Goal: Task Accomplishment & Management: Complete application form

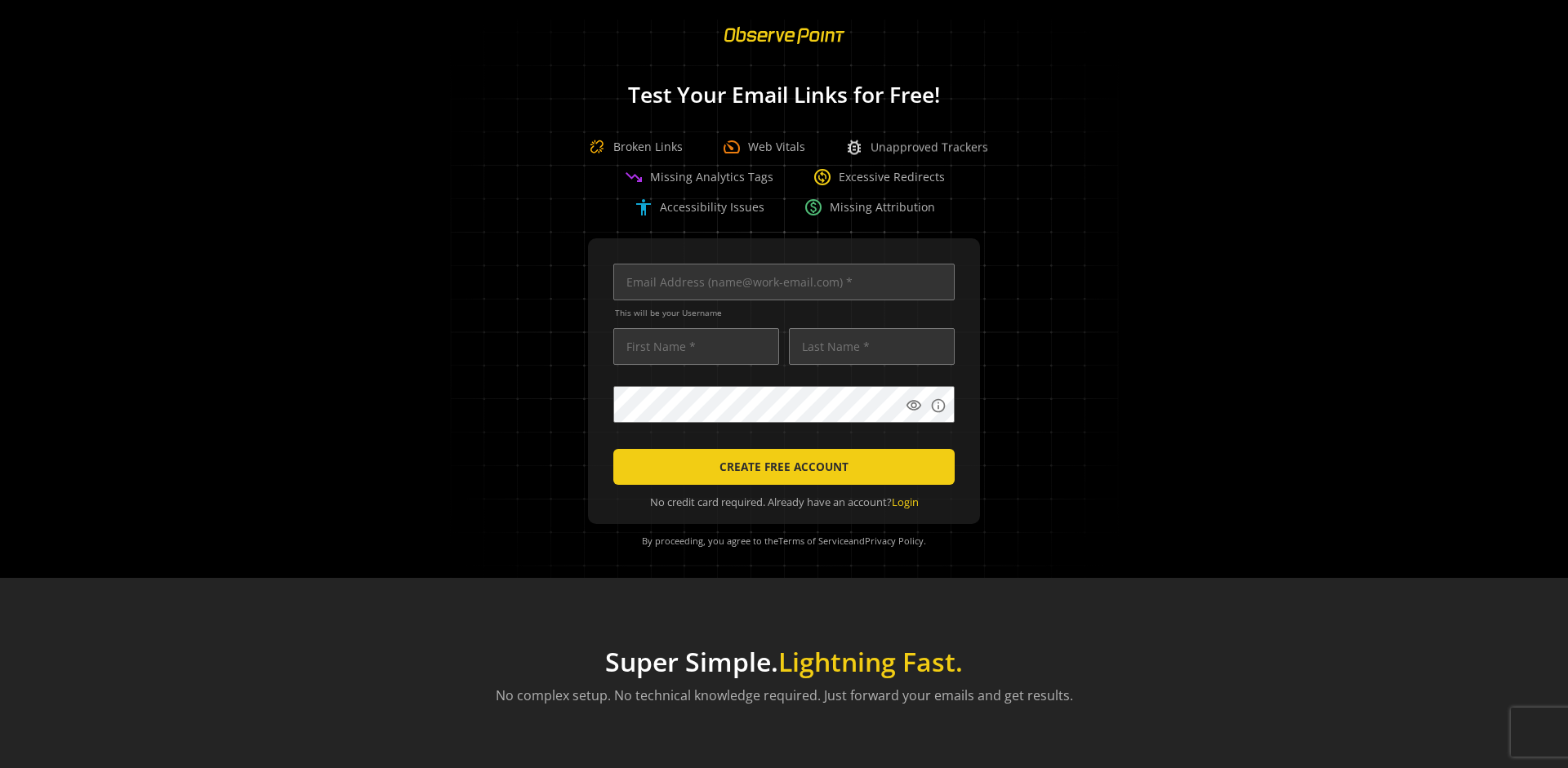
scroll to position [0, 5284]
click at [780, 281] on input "text" at bounding box center [784, 282] width 342 height 37
type input "[EMAIL_ADDRESS][DOMAIN_NAME]"
click at [692, 346] on input "text" at bounding box center [696, 346] width 166 height 37
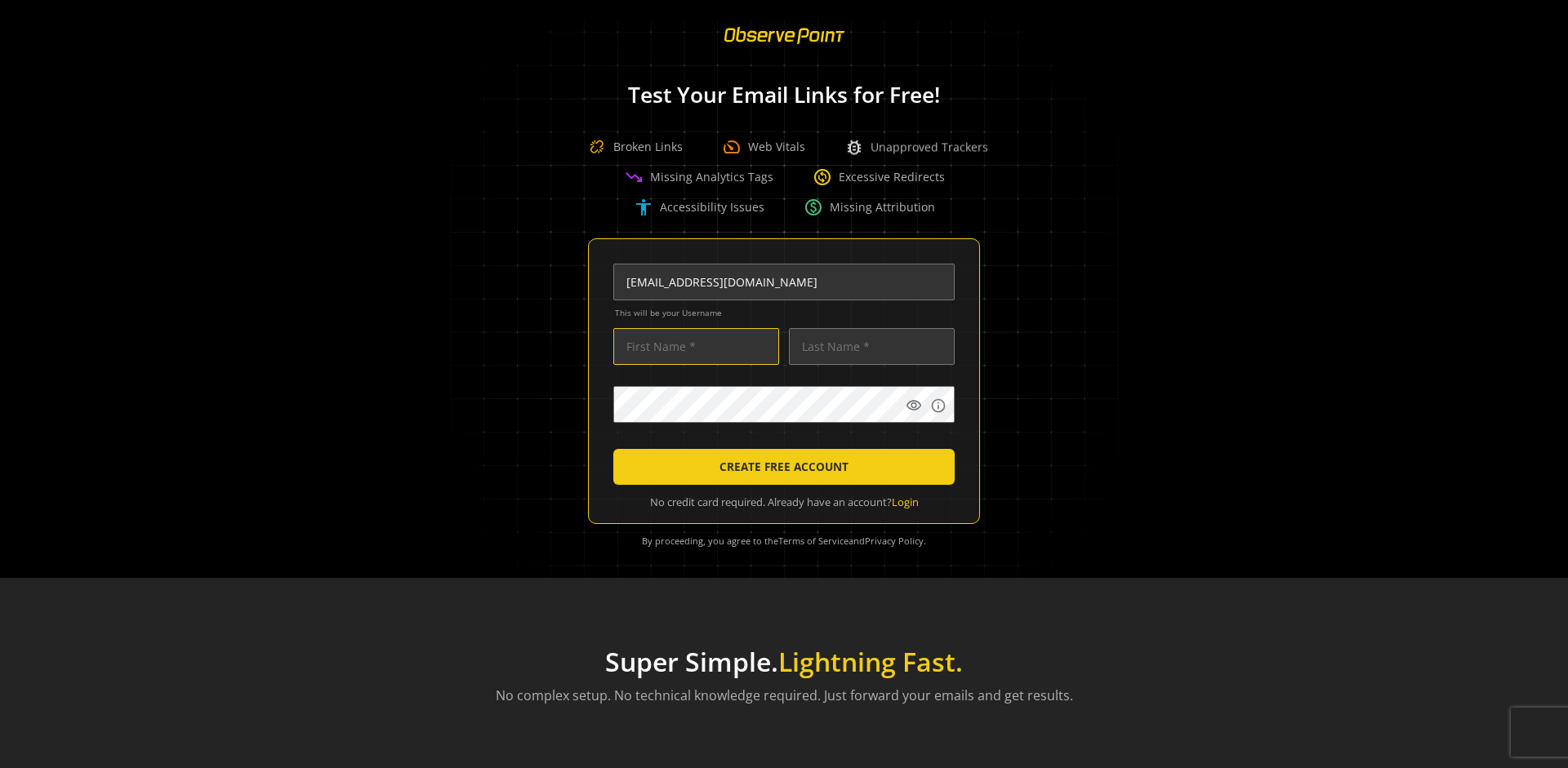
scroll to position [0, 0]
type input "Test"
click at [867, 346] on input "text" at bounding box center [871, 346] width 166 height 37
type input "Test"
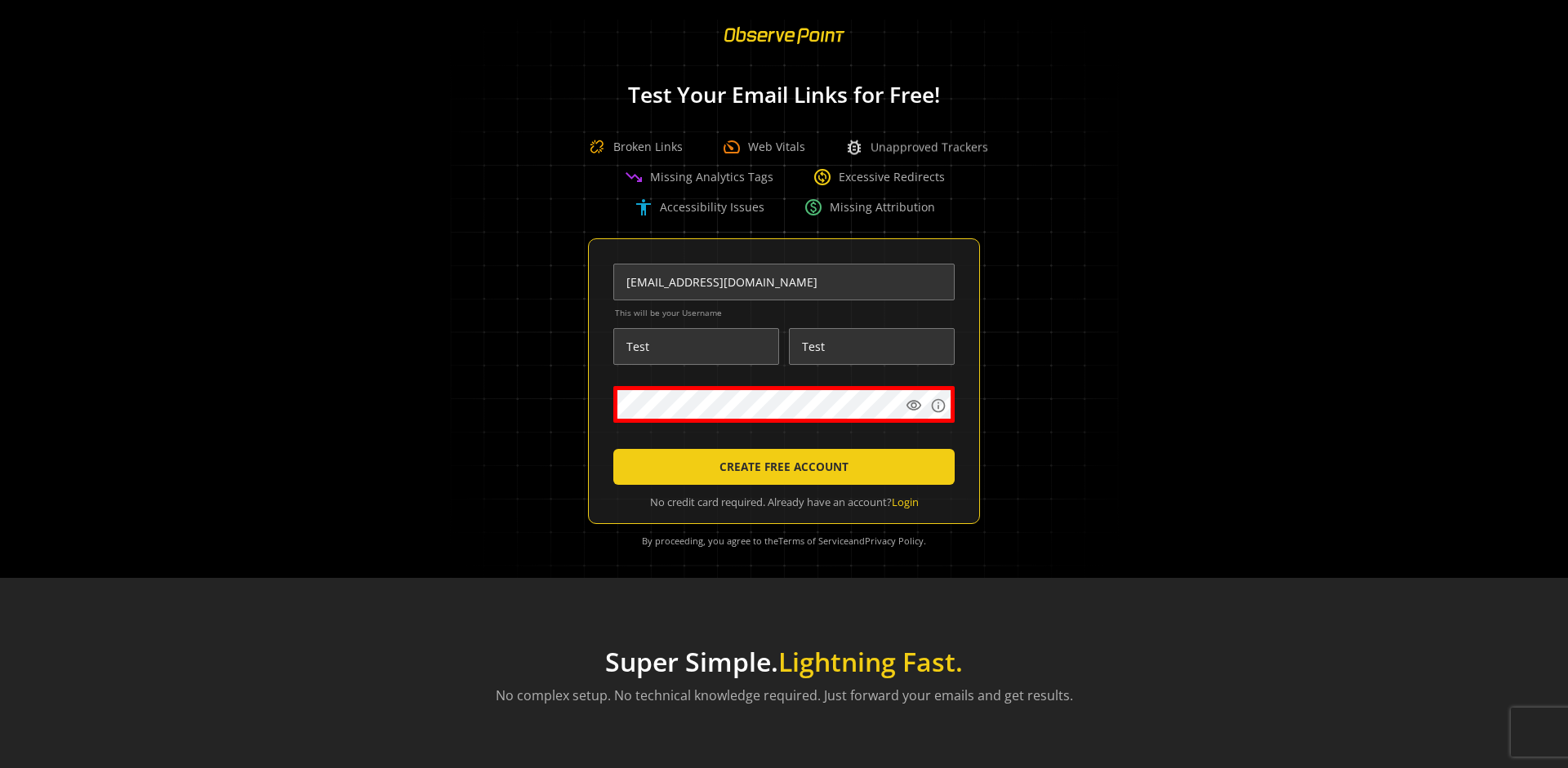
click at [1010, 441] on body "Loading... Test Your Email Links for Free! Broken Links speed Web Vitals bug_re…" at bounding box center [784, 384] width 1568 height 768
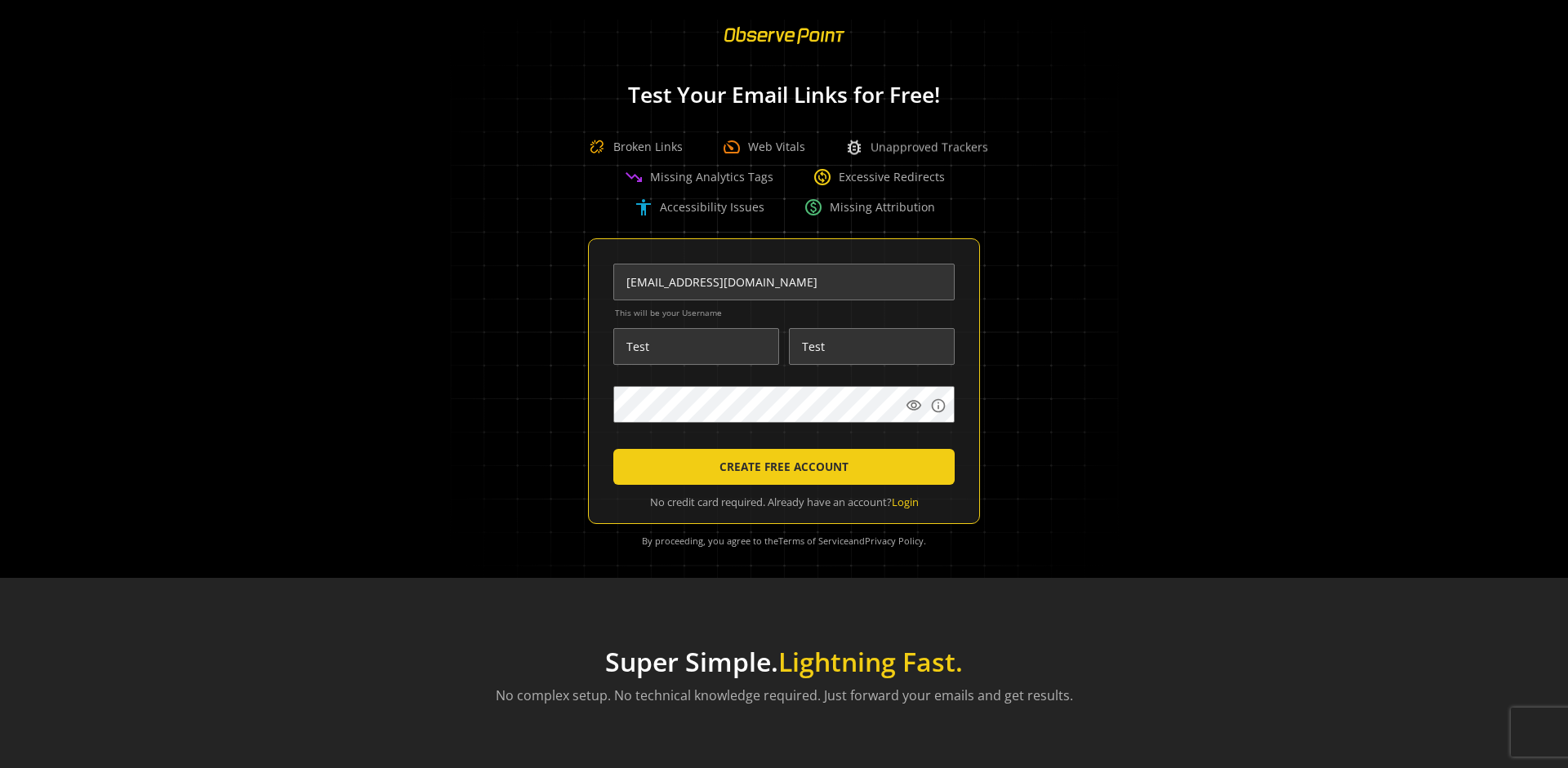
click at [780, 466] on span "CREATE FREE ACCOUNT" at bounding box center [784, 466] width 129 height 29
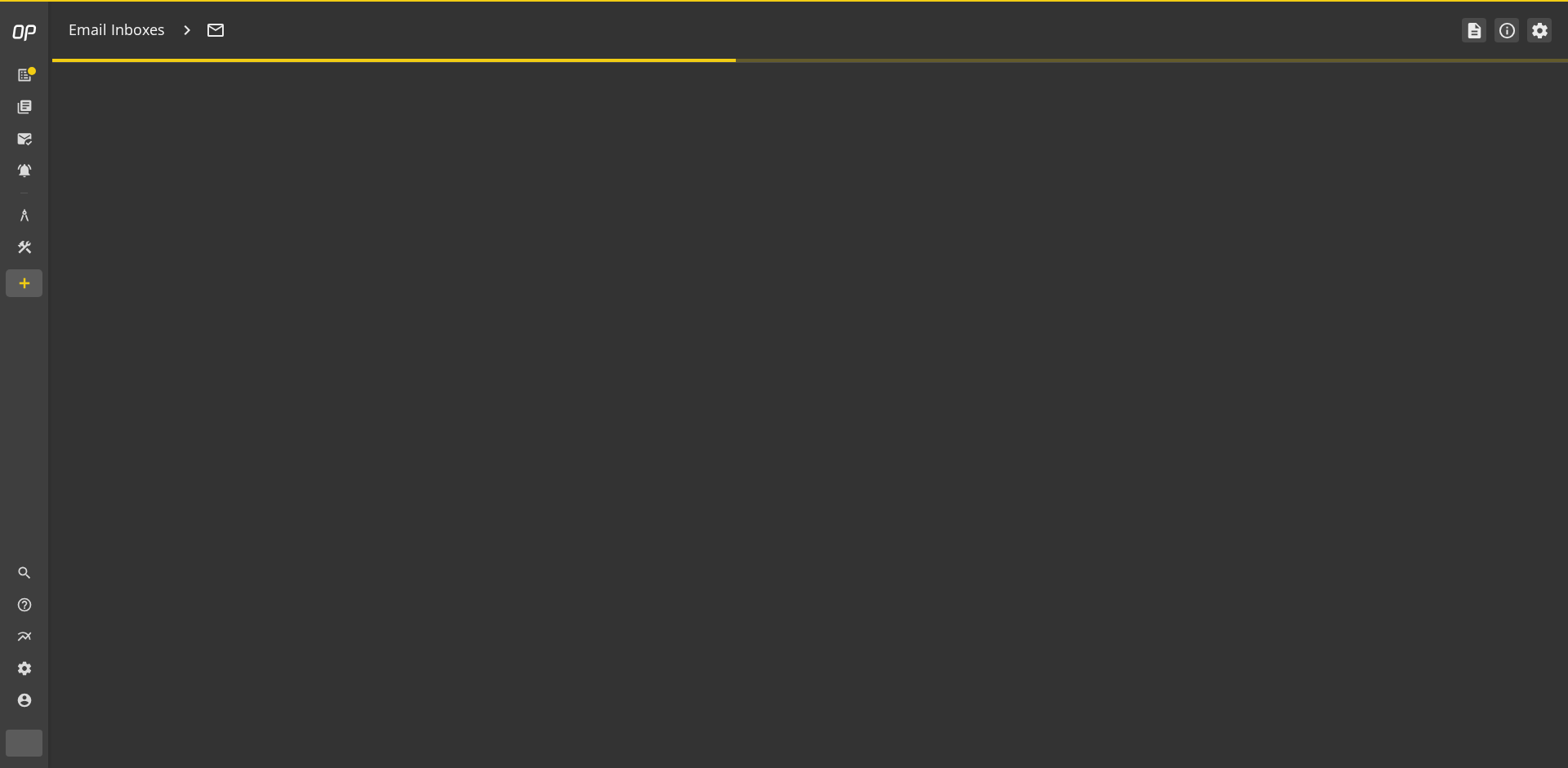
type textarea "Welcome to ObservePoint! This is your default email inbox for testing."
